Goal: Contribute content: Add original content to the website for others to see

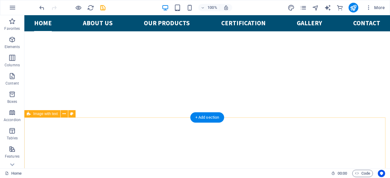
scroll to position [396, 0]
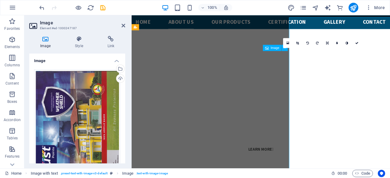
scroll to position [436, 0]
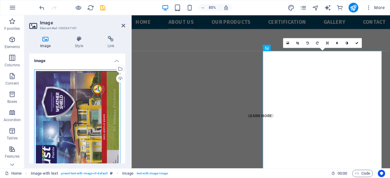
click at [74, 93] on div "Drag files here, click to choose files or select files from Files or our free s…" at bounding box center [77, 128] width 86 height 117
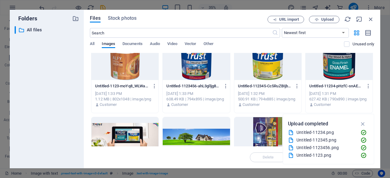
scroll to position [0, 0]
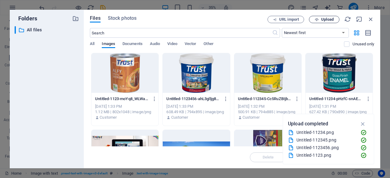
click at [322, 21] on span "Upload" at bounding box center [327, 20] width 13 height 4
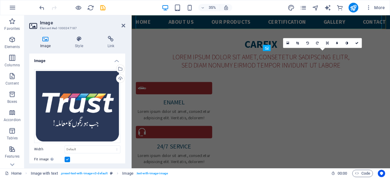
scroll to position [436, 0]
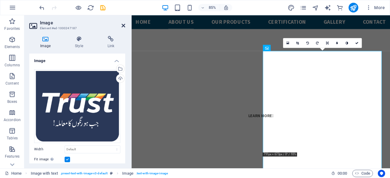
click at [123, 24] on icon at bounding box center [124, 25] width 4 height 5
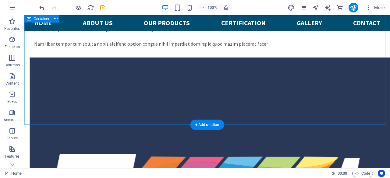
scroll to position [915, 0]
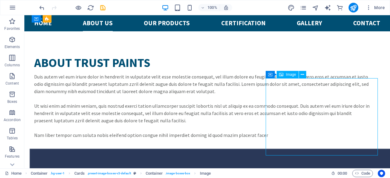
select select "%"
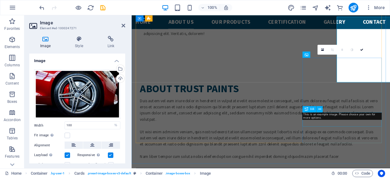
scroll to position [976, 0]
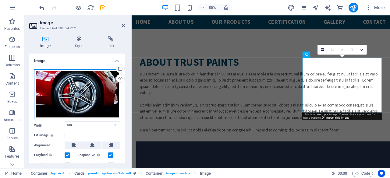
click at [99, 98] on div "Drag files here, click to choose files or select files from Files or our free s…" at bounding box center [77, 95] width 86 height 50
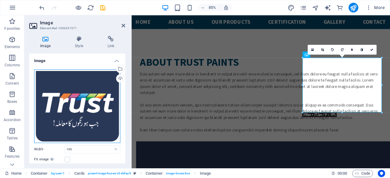
click at [95, 100] on div "Drag files here, click to choose files or select files from Files or our free s…" at bounding box center [77, 107] width 86 height 74
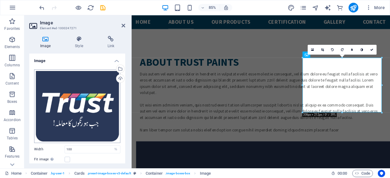
click at [95, 100] on body "[DOMAIN_NAME] Home Favorites Elements Columns Content Boxes Accordion Tables Fe…" at bounding box center [195, 89] width 390 height 178
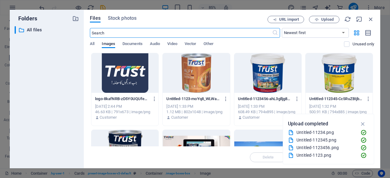
scroll to position [1126, 0]
click at [327, 19] on span "Upload" at bounding box center [327, 20] width 13 height 4
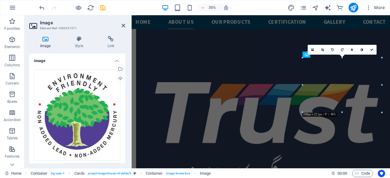
scroll to position [976, 0]
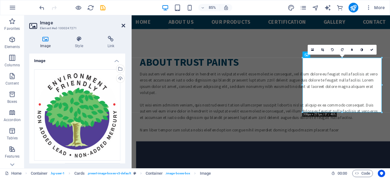
drag, startPoint x: 124, startPoint y: 23, endPoint x: 88, endPoint y: 11, distance: 38.1
click at [124, 23] on icon at bounding box center [124, 25] width 4 height 5
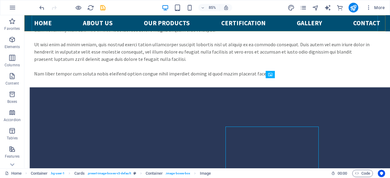
scroll to position [915, 0]
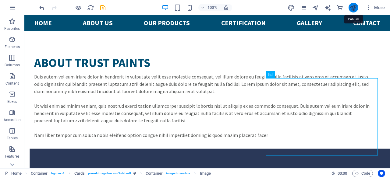
click at [355, 8] on icon "publish" at bounding box center [353, 7] width 7 height 7
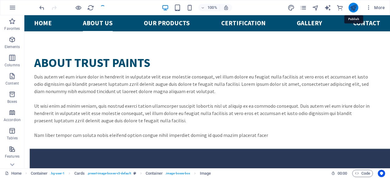
checkbox input "false"
